Goal: Navigation & Orientation: Find specific page/section

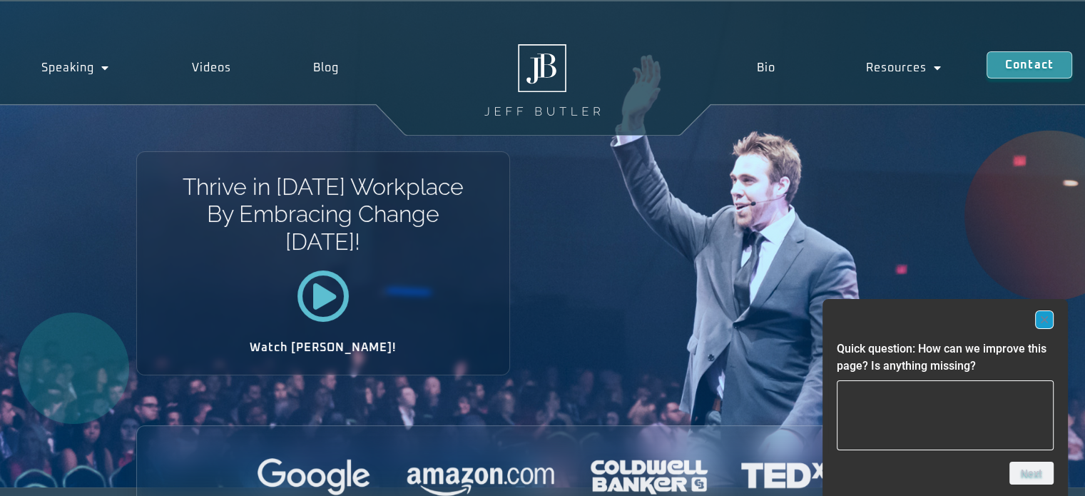
click at [1050, 320] on rect "Hide survey" at bounding box center [1044, 319] width 17 height 17
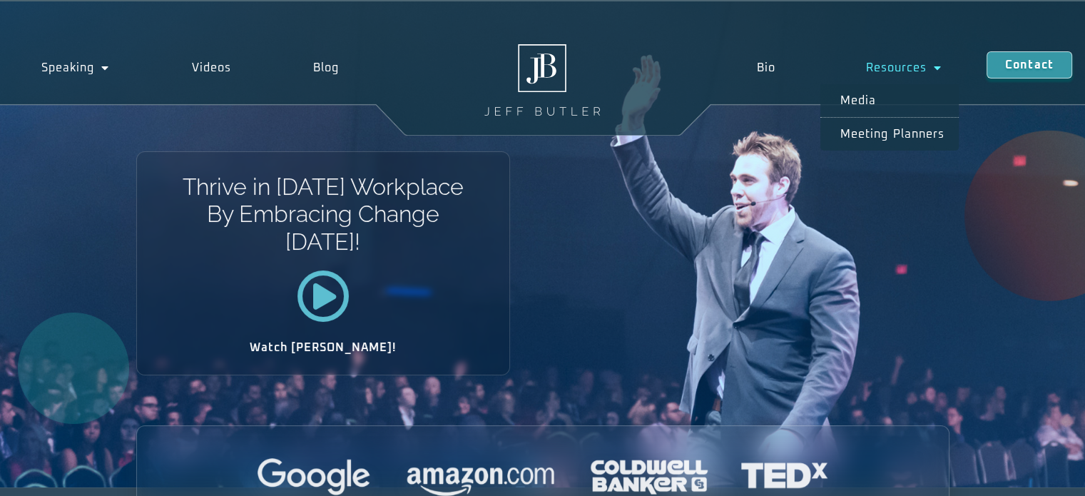
click at [897, 61] on link "Resources" at bounding box center [903, 67] width 166 height 33
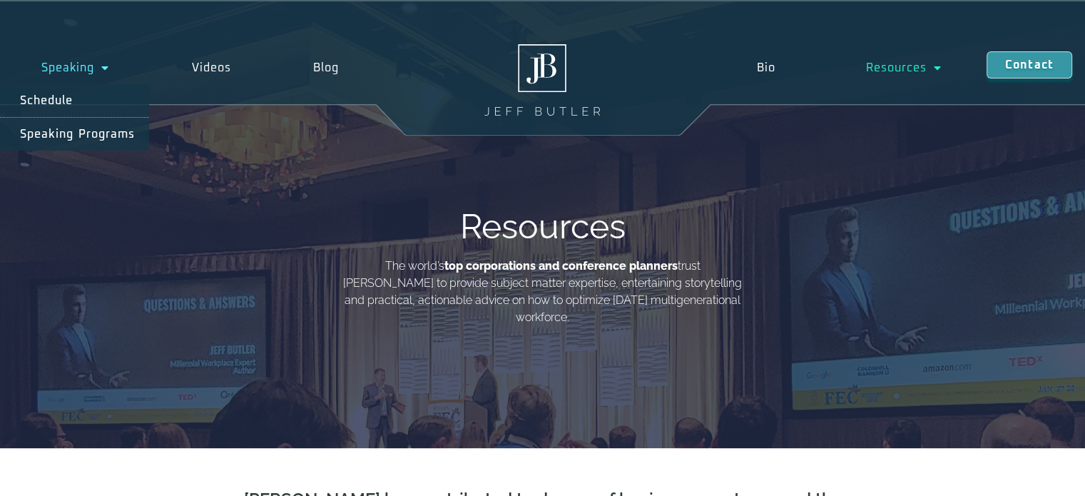
click at [96, 70] on span "Menu" at bounding box center [101, 68] width 15 height 26
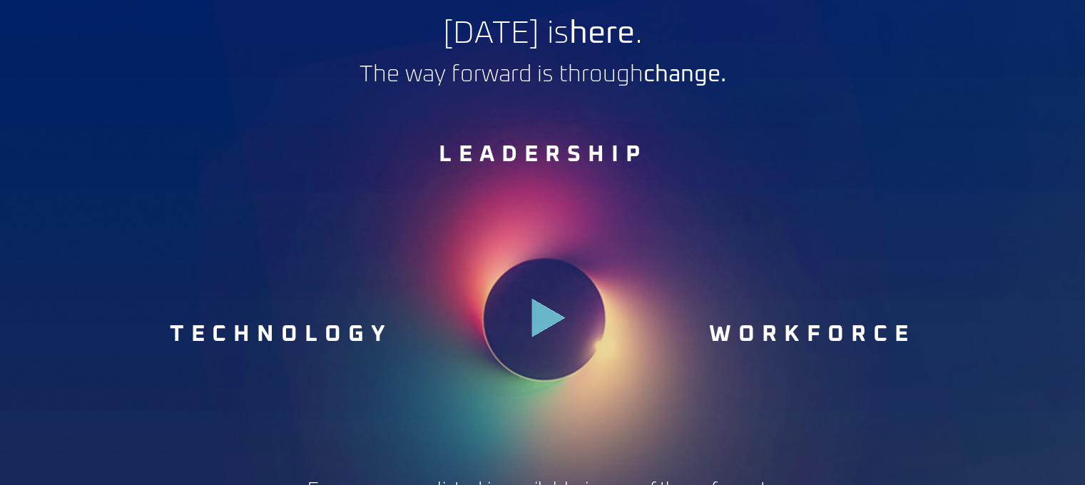
scroll to position [386, 0]
